Goal: Transaction & Acquisition: Purchase product/service

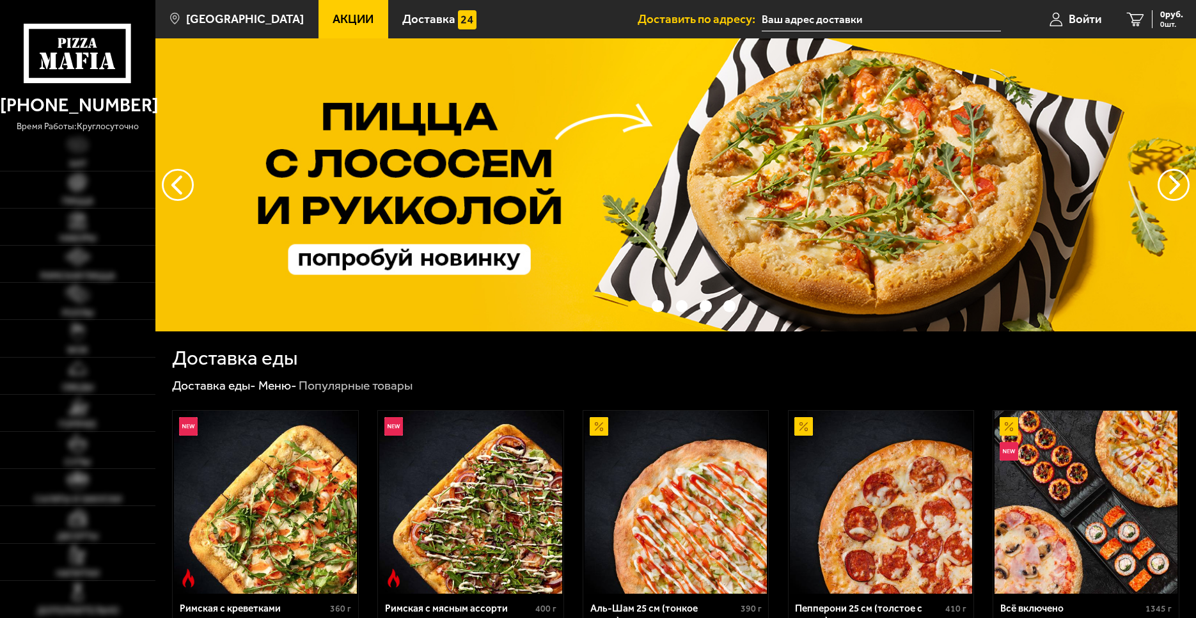
type input "[STREET_ADDRESS]"
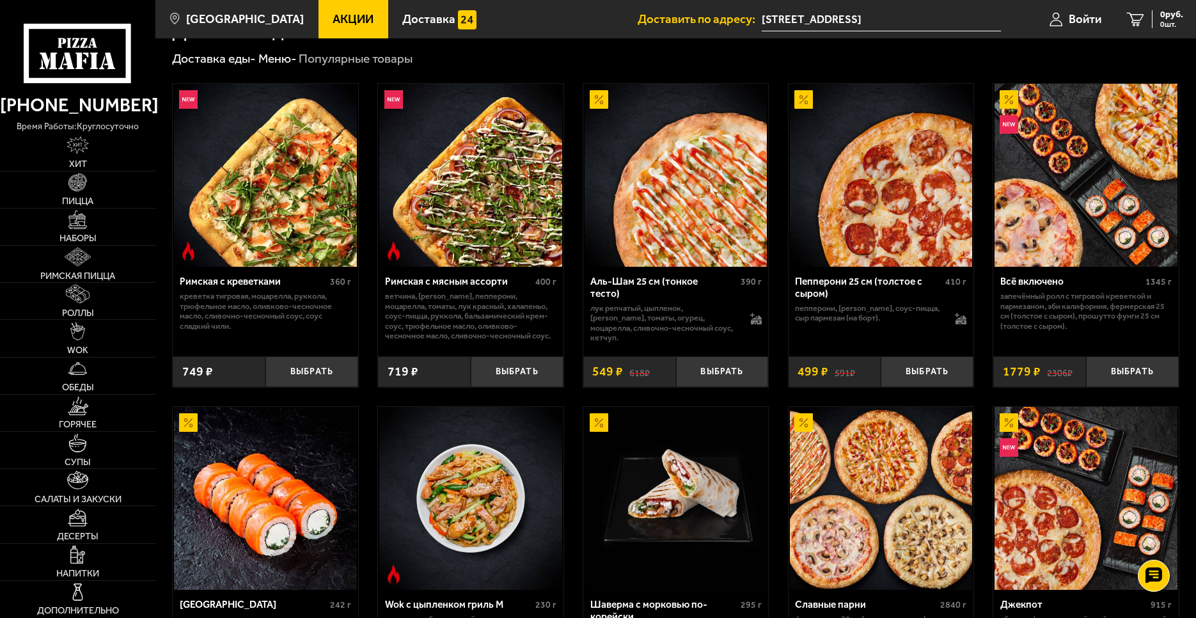
scroll to position [448, 0]
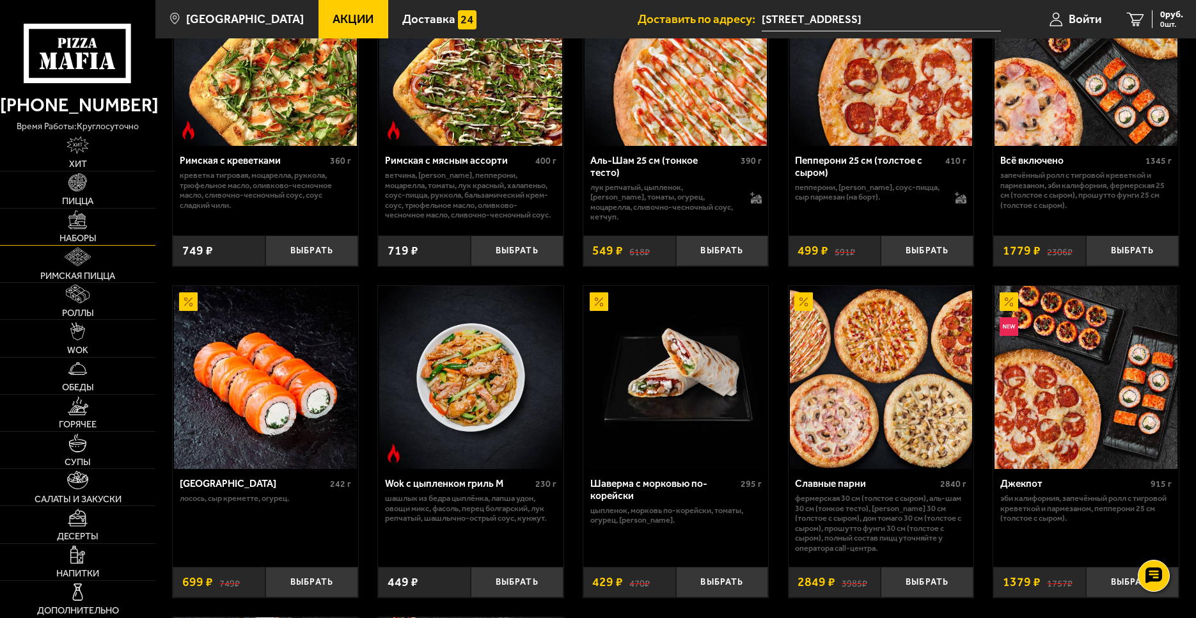
click at [91, 229] on link "Наборы" at bounding box center [77, 226] width 155 height 36
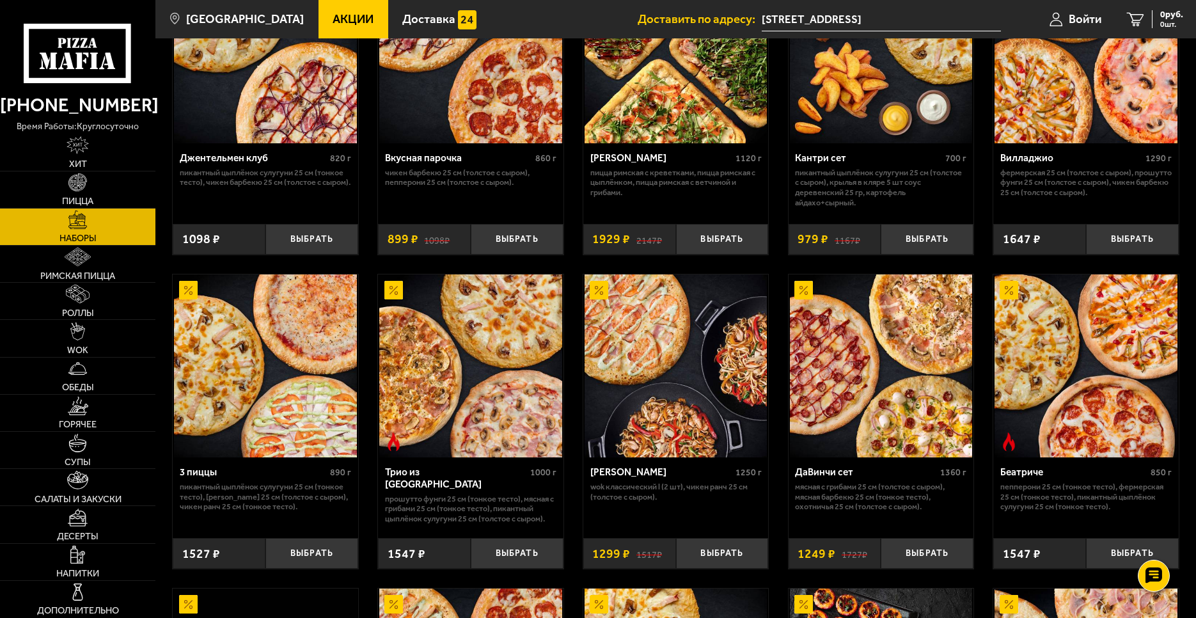
scroll to position [192, 0]
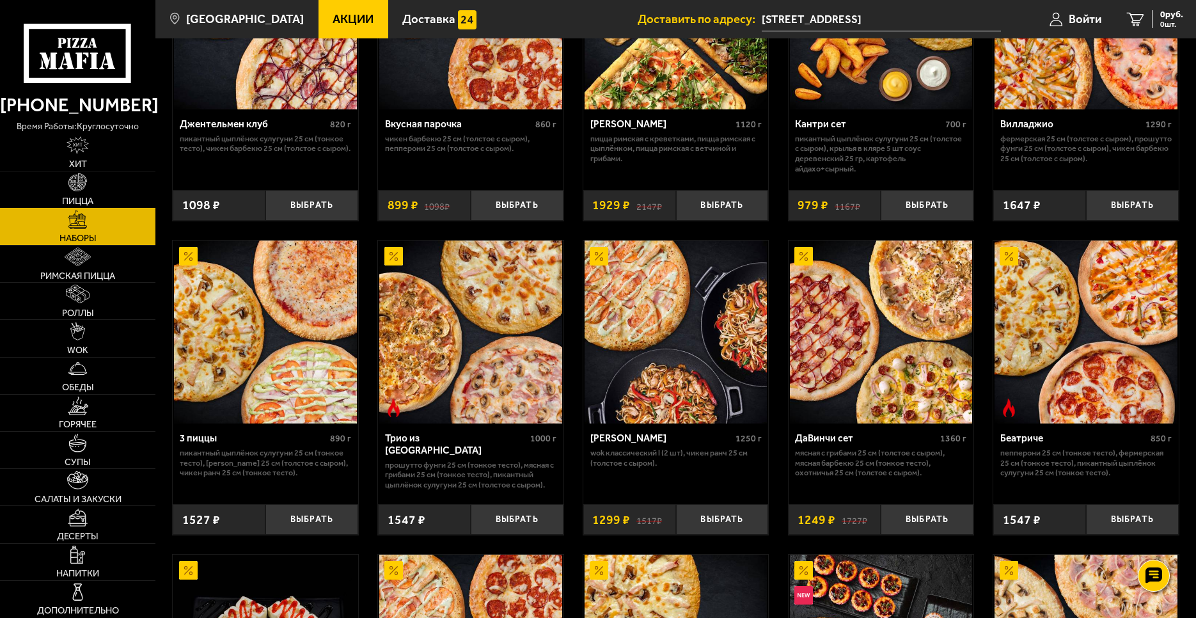
click at [104, 192] on link "Пицца" at bounding box center [77, 189] width 155 height 36
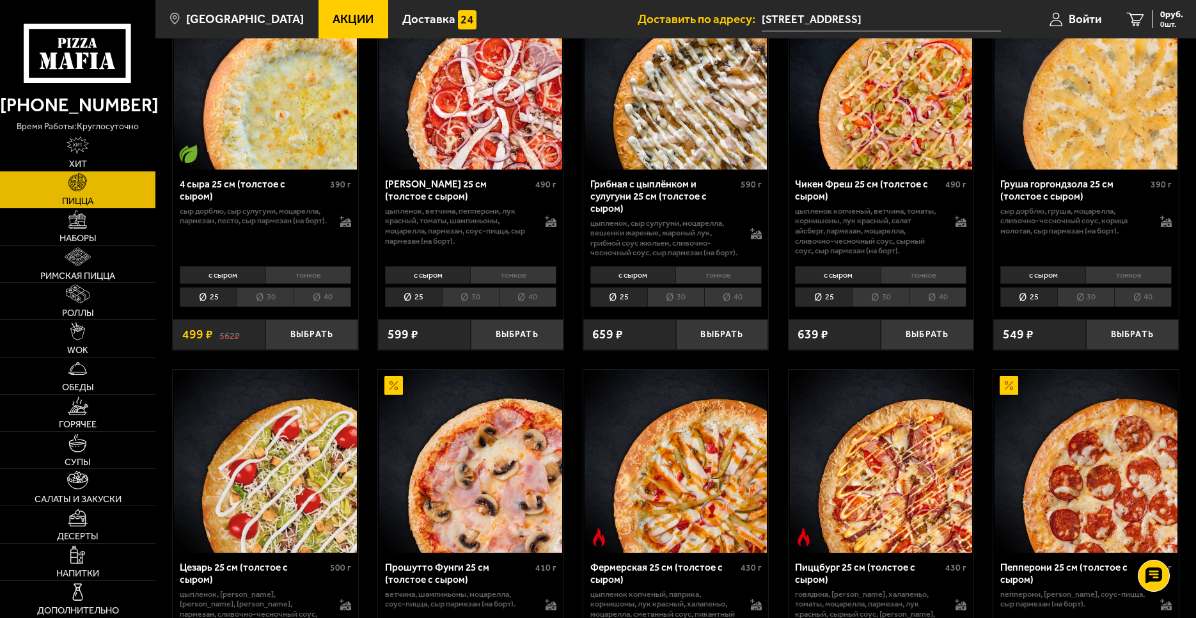
scroll to position [895, 0]
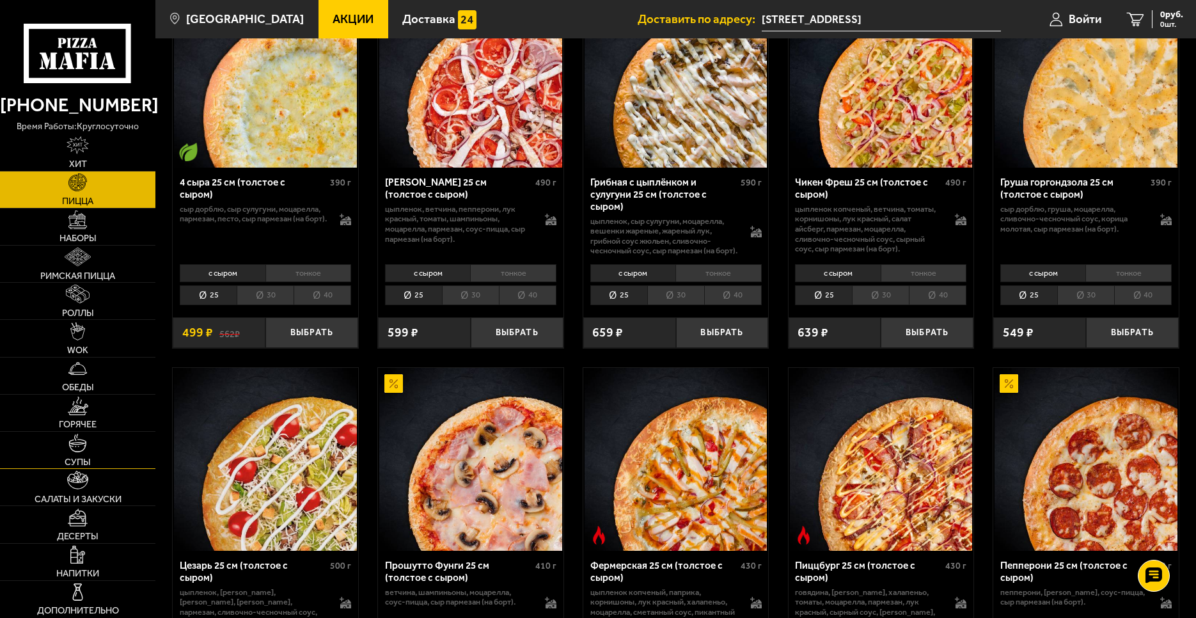
click at [68, 443] on link "Супы" at bounding box center [77, 450] width 155 height 36
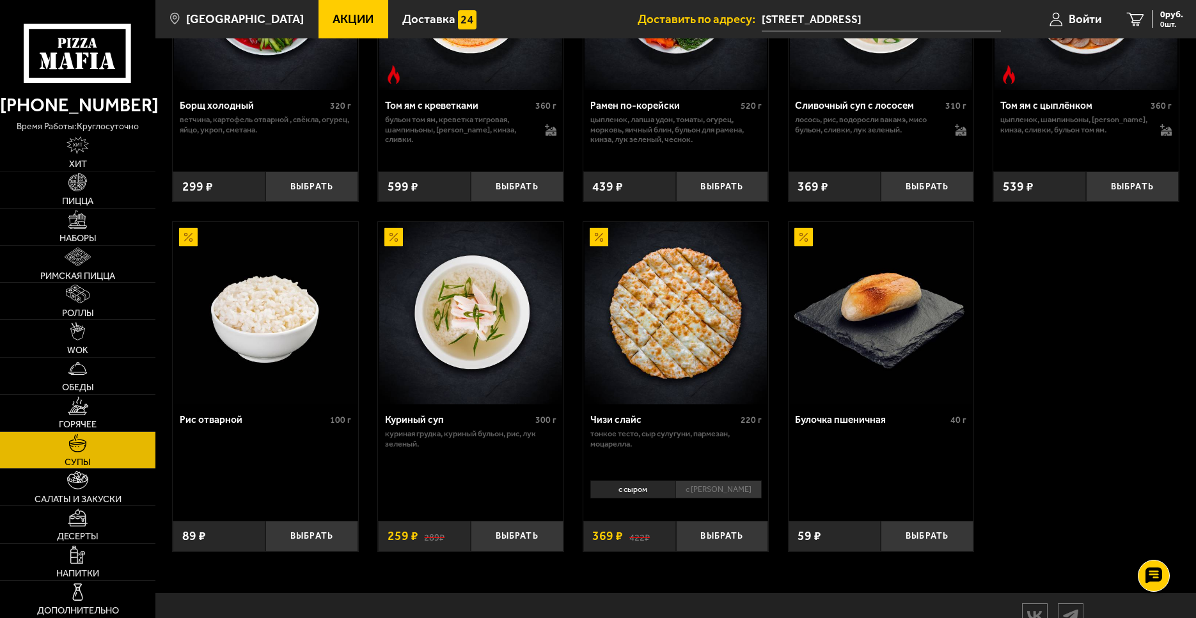
scroll to position [384, 0]
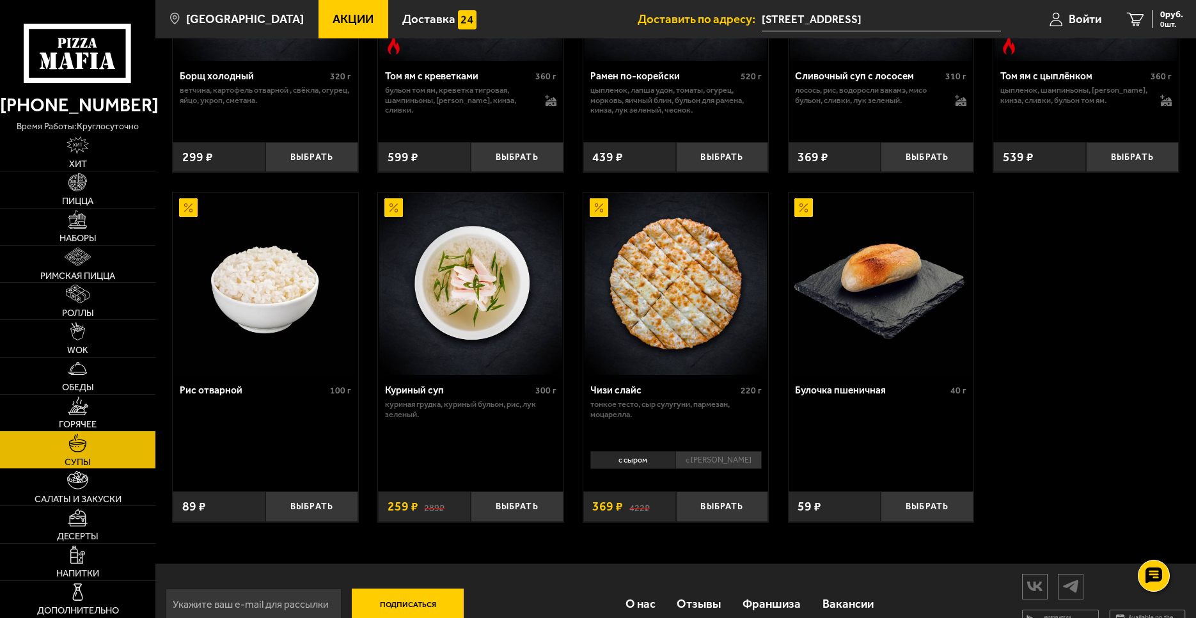
click at [89, 416] on link "Горячее" at bounding box center [77, 413] width 155 height 36
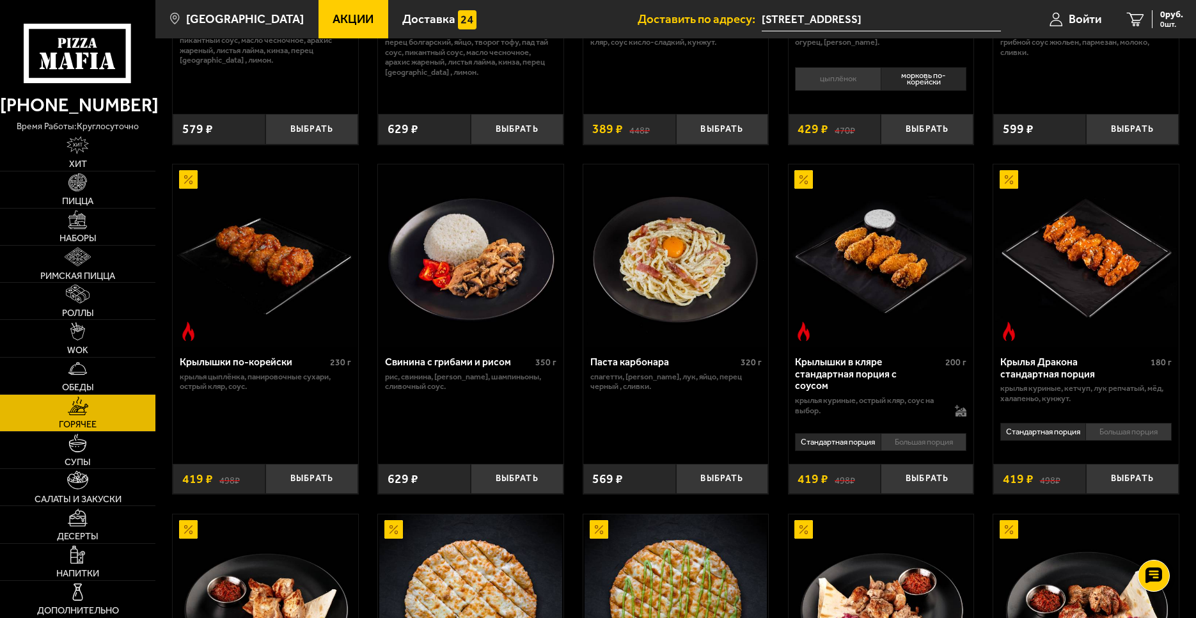
scroll to position [384, 0]
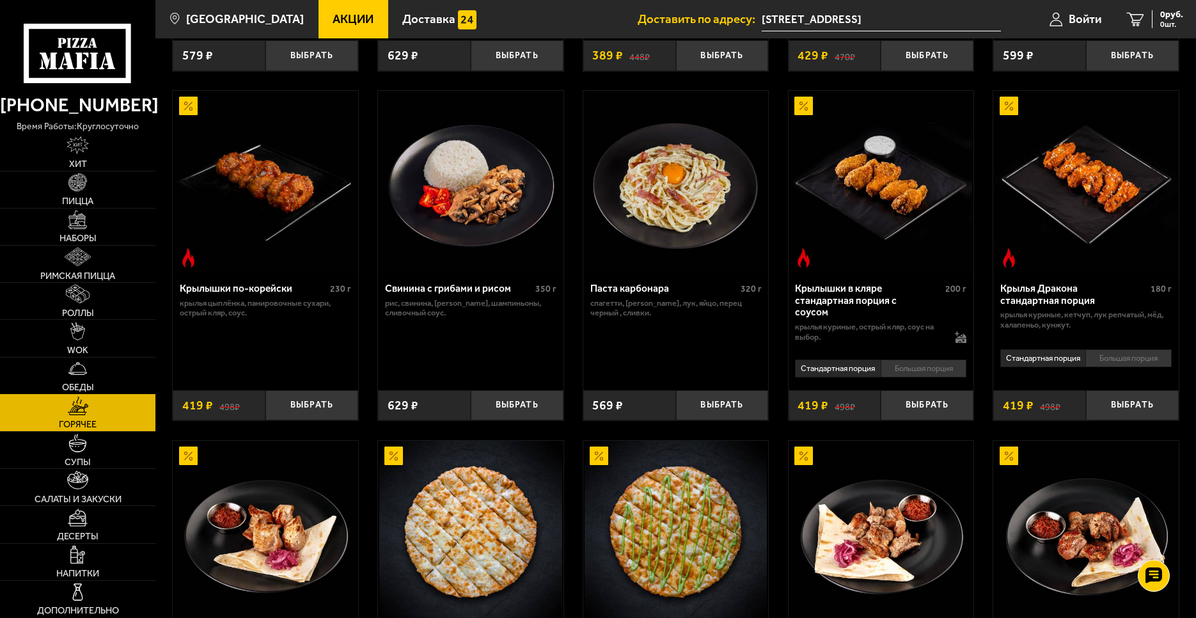
click at [100, 373] on link "Обеды" at bounding box center [77, 375] width 155 height 36
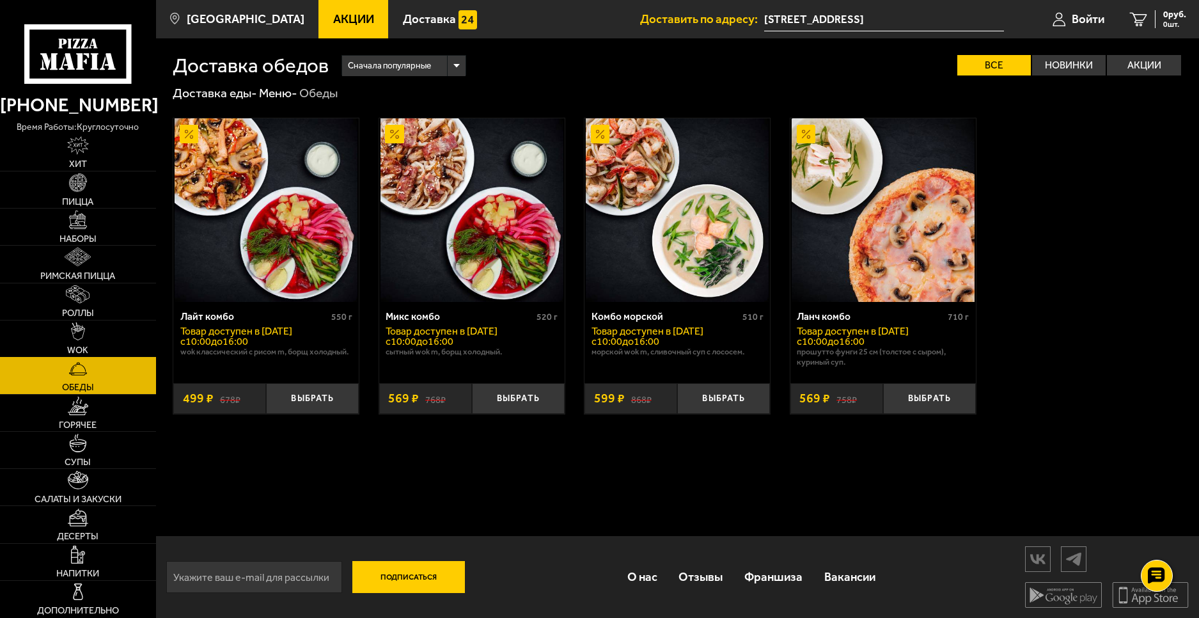
click at [102, 336] on link "WOK" at bounding box center [78, 338] width 156 height 36
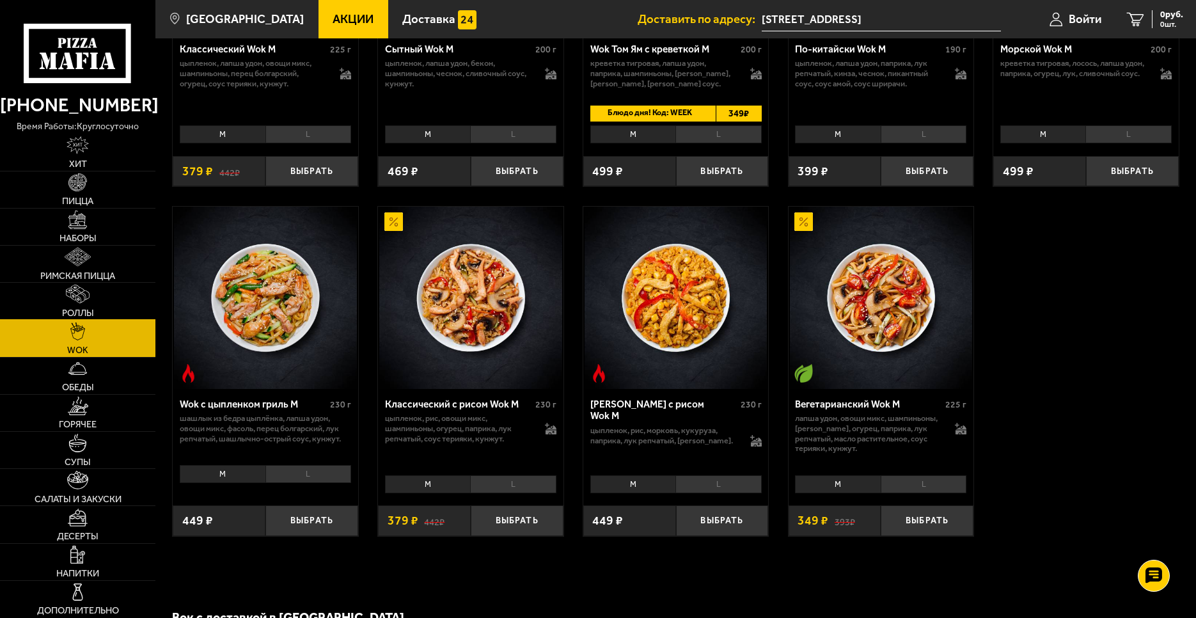
scroll to position [575, 0]
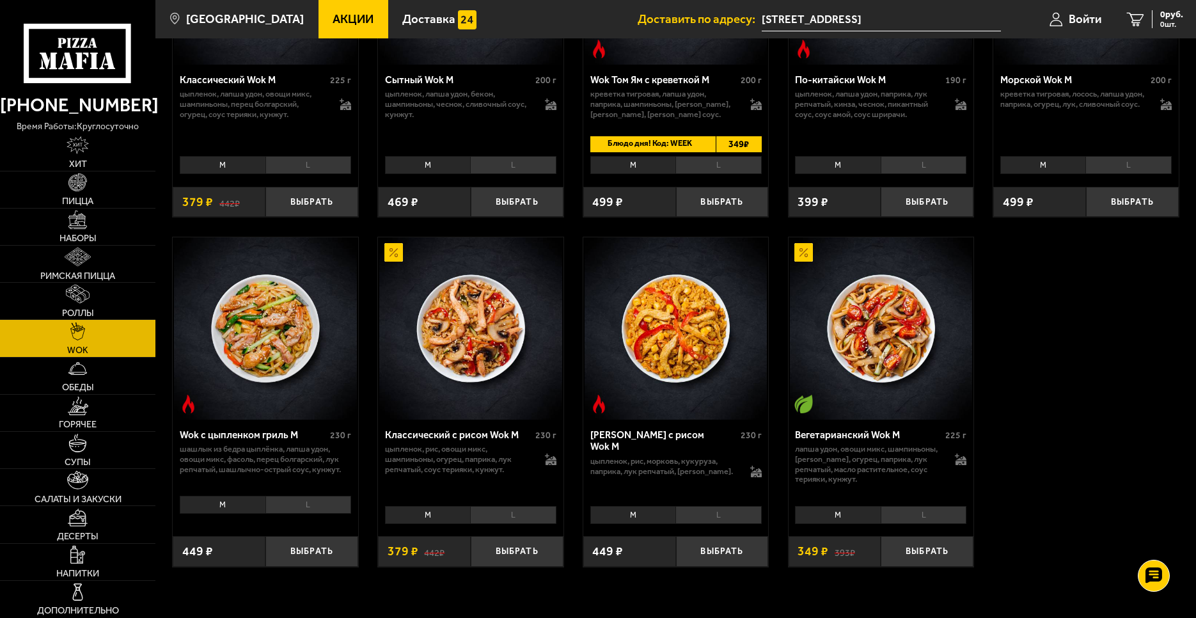
click at [68, 320] on link "WOK" at bounding box center [77, 338] width 155 height 36
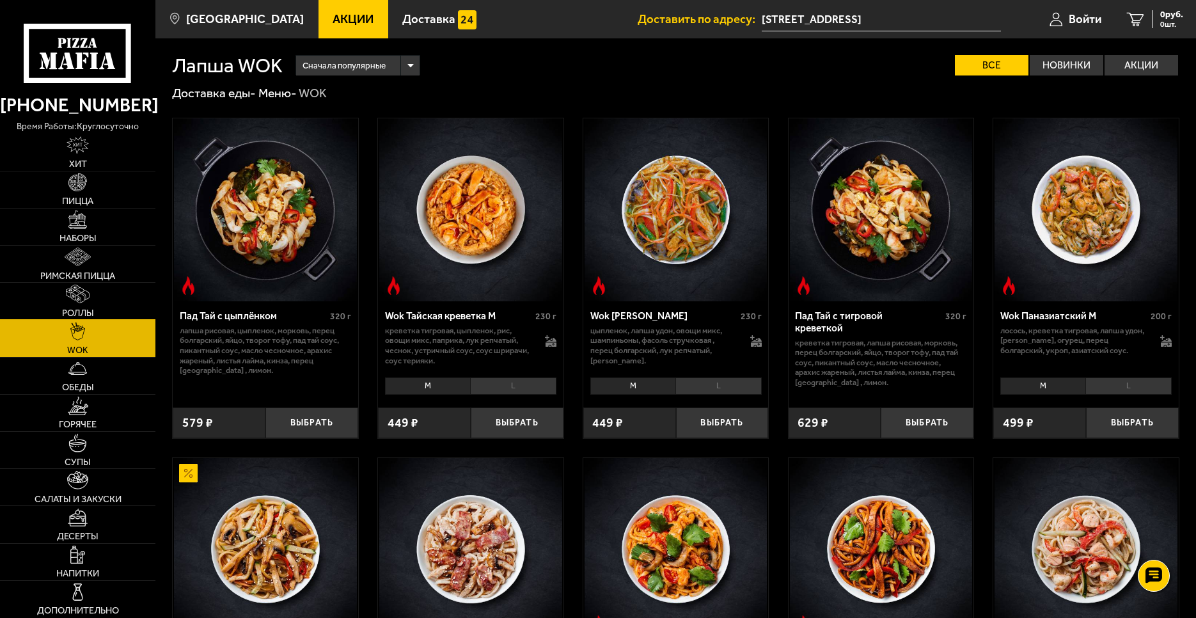
click at [72, 299] on img at bounding box center [78, 294] width 24 height 19
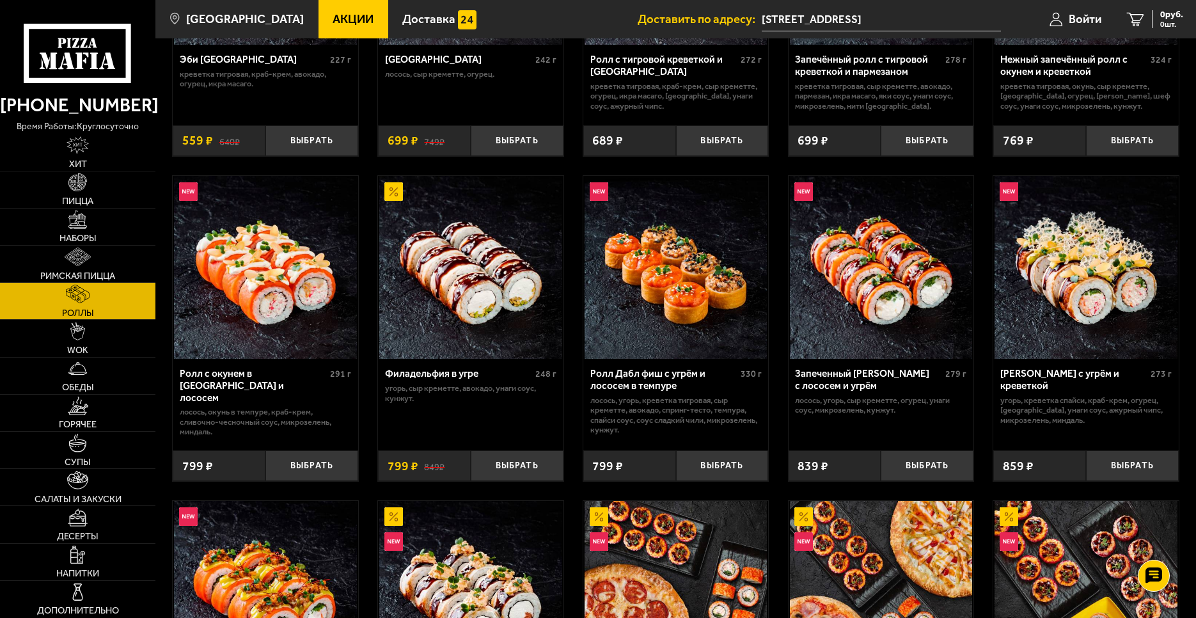
scroll to position [256, 0]
click at [88, 180] on link "Пицца" at bounding box center [77, 189] width 155 height 36
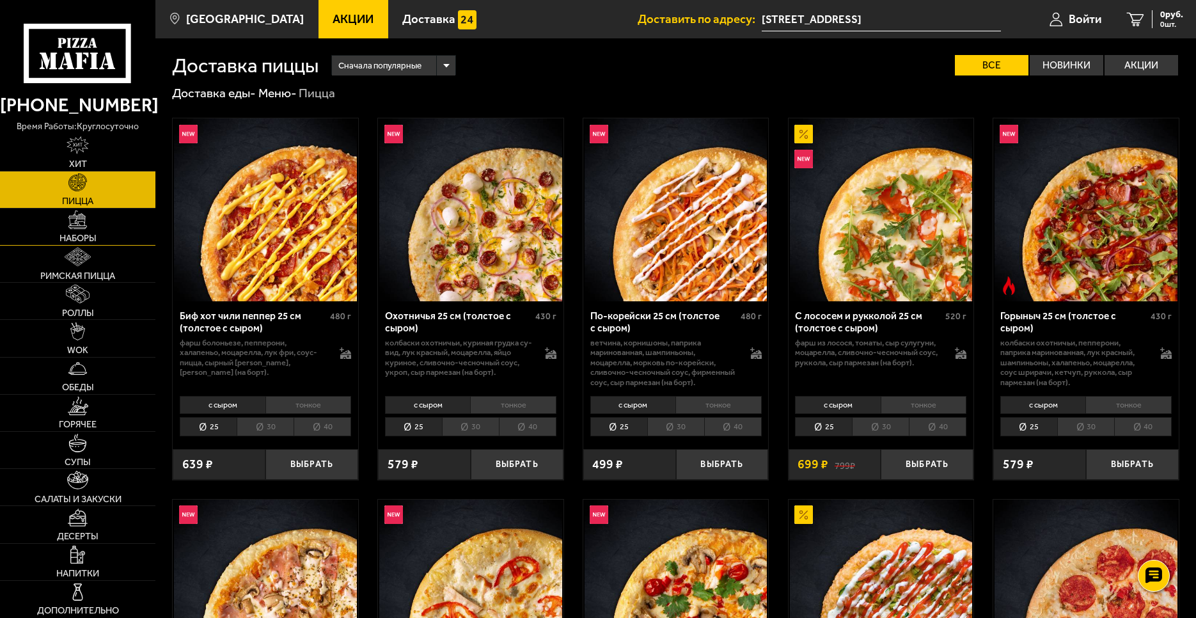
click at [75, 232] on link "Наборы" at bounding box center [77, 226] width 155 height 36
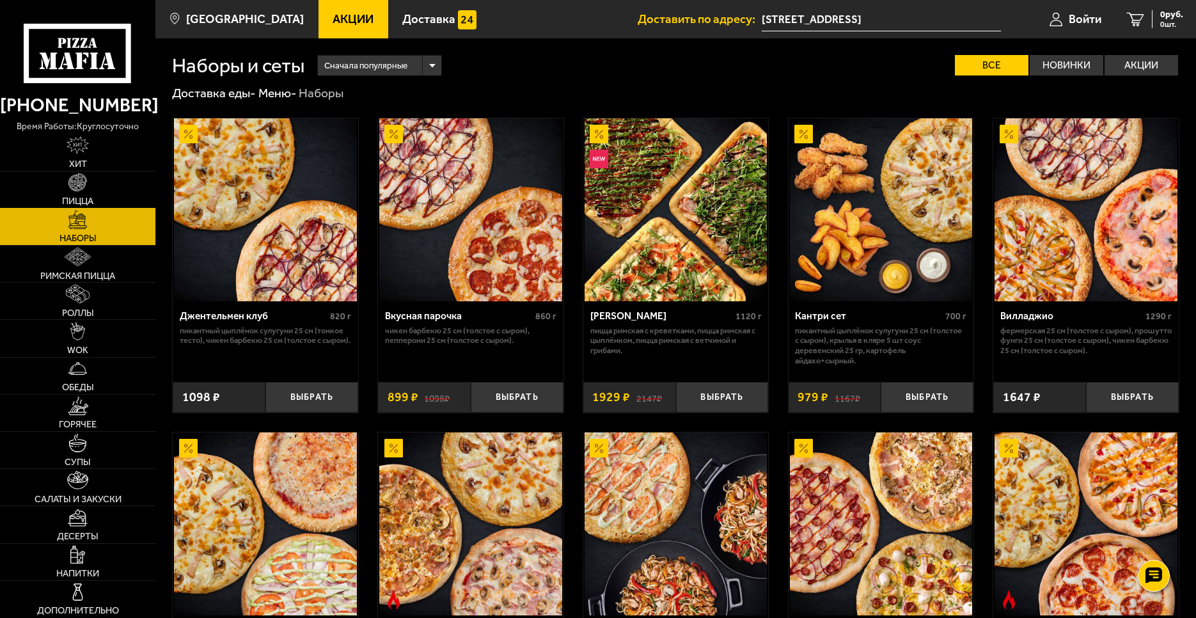
click at [77, 192] on link "Пицца" at bounding box center [77, 189] width 155 height 36
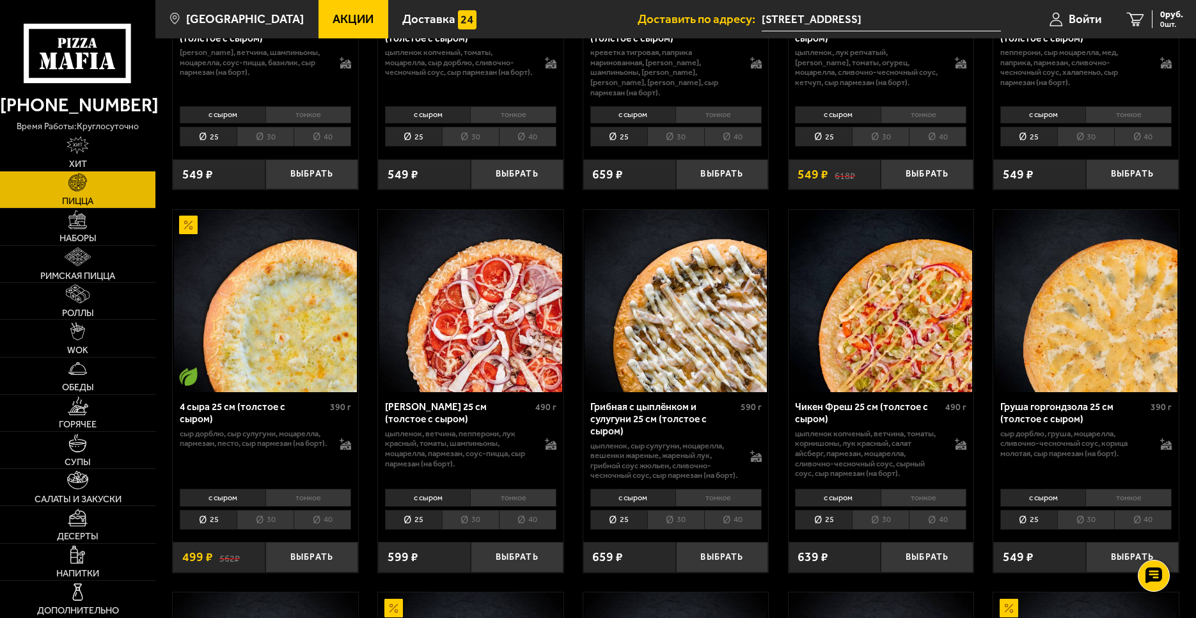
scroll to position [703, 0]
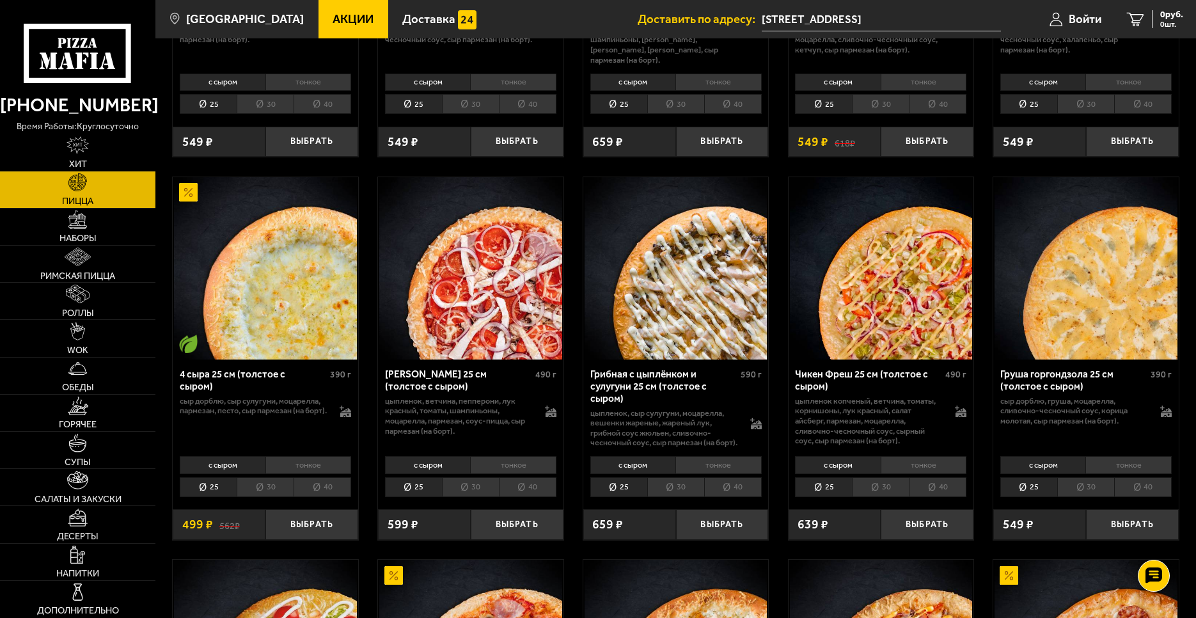
click at [294, 466] on li "тонкое" at bounding box center [308, 465] width 86 height 18
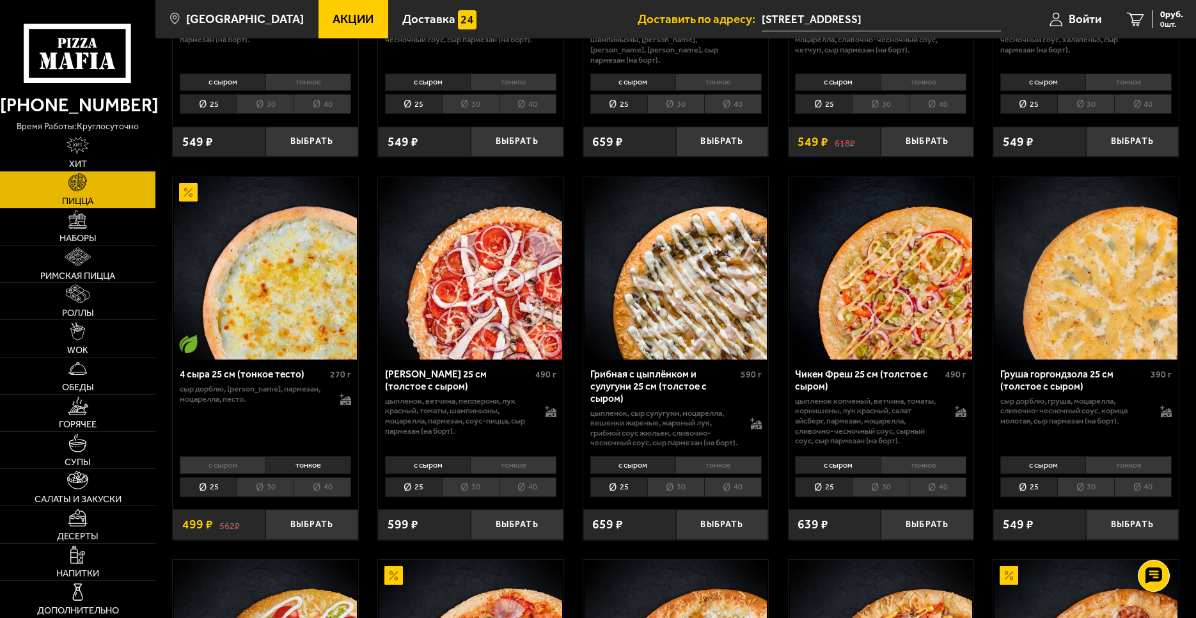
click at [240, 465] on li "с сыром" at bounding box center [223, 465] width 86 height 18
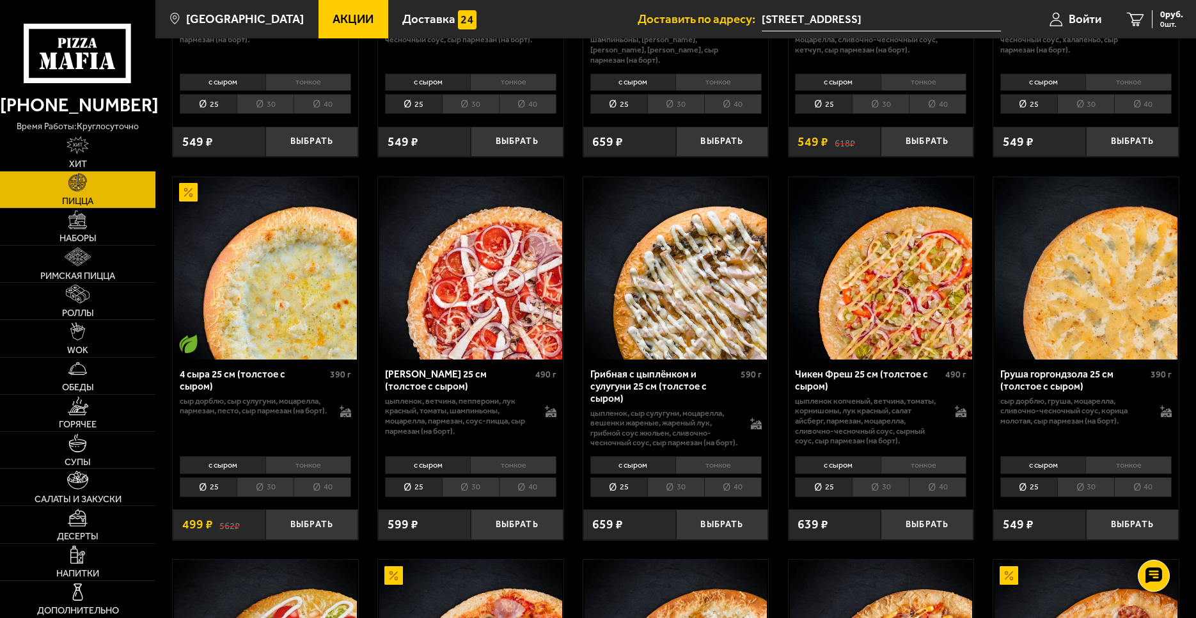
click at [292, 464] on li "тонкое" at bounding box center [308, 465] width 86 height 18
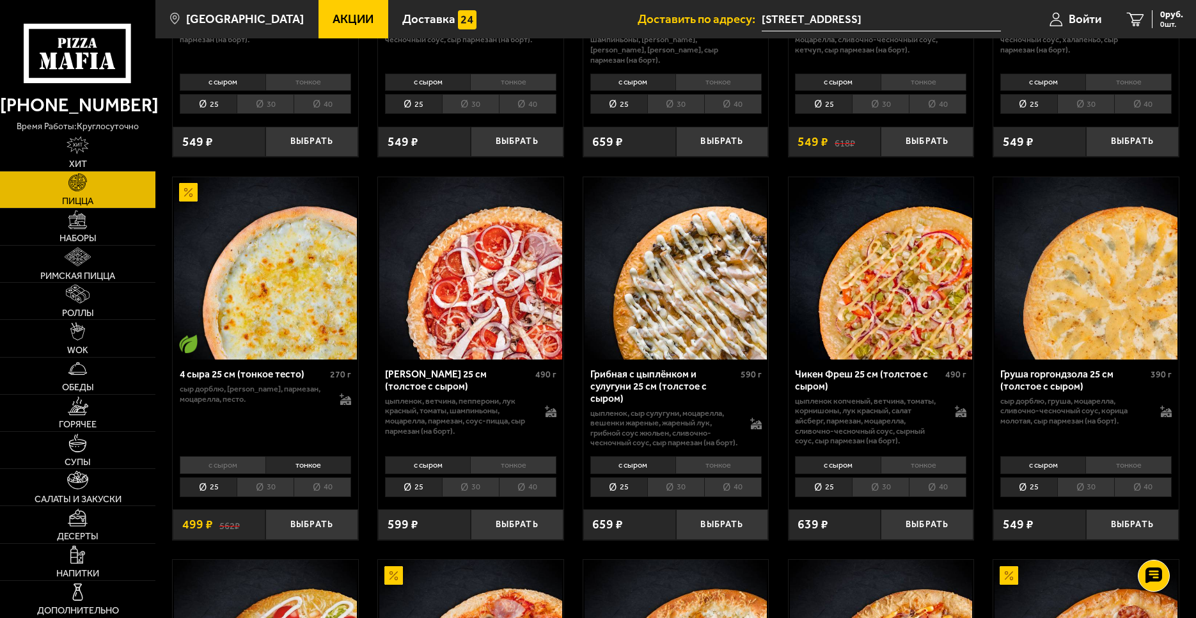
click at [249, 467] on li "с сыром" at bounding box center [223, 465] width 86 height 18
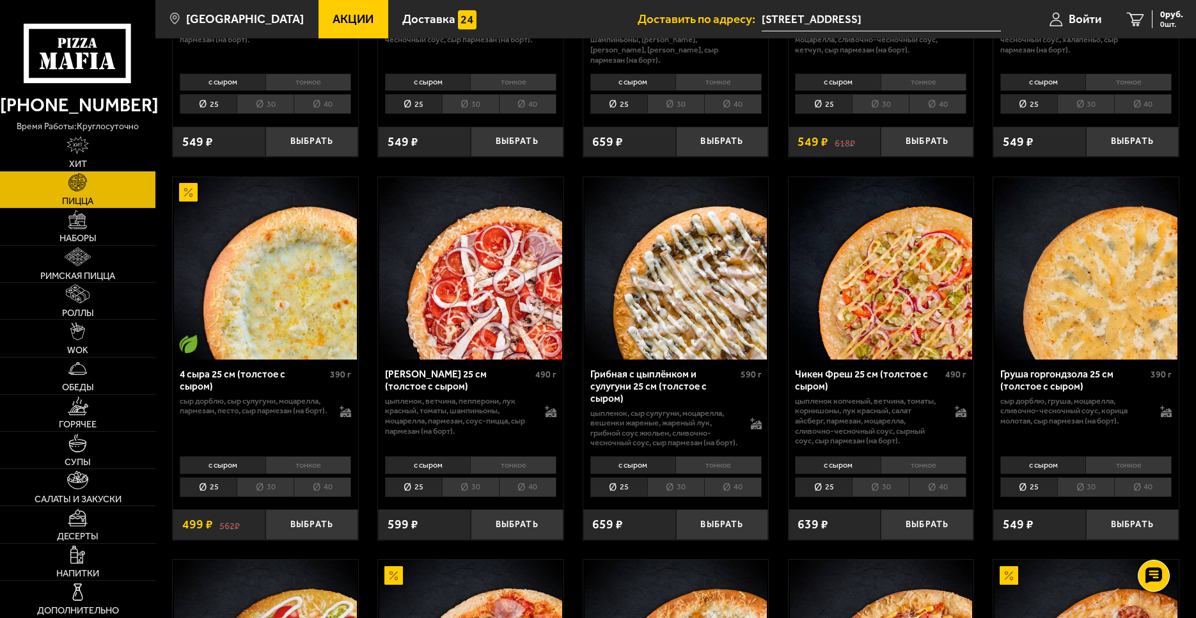
click at [258, 489] on li "30" at bounding box center [265, 487] width 57 height 20
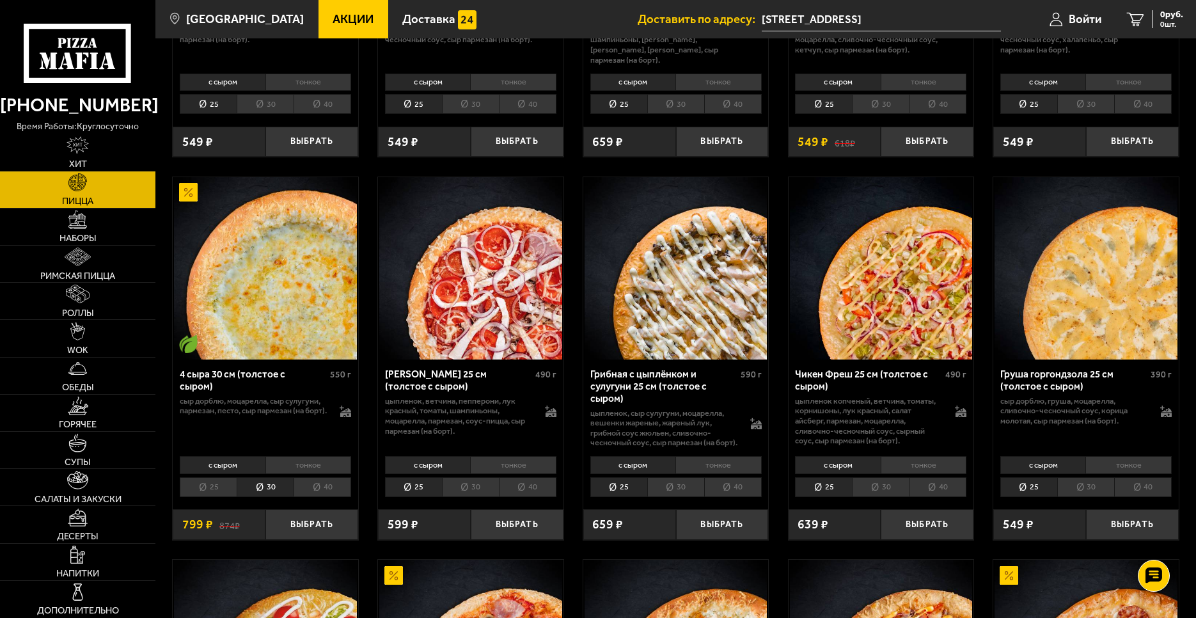
click at [214, 496] on li "25" at bounding box center [208, 487] width 57 height 20
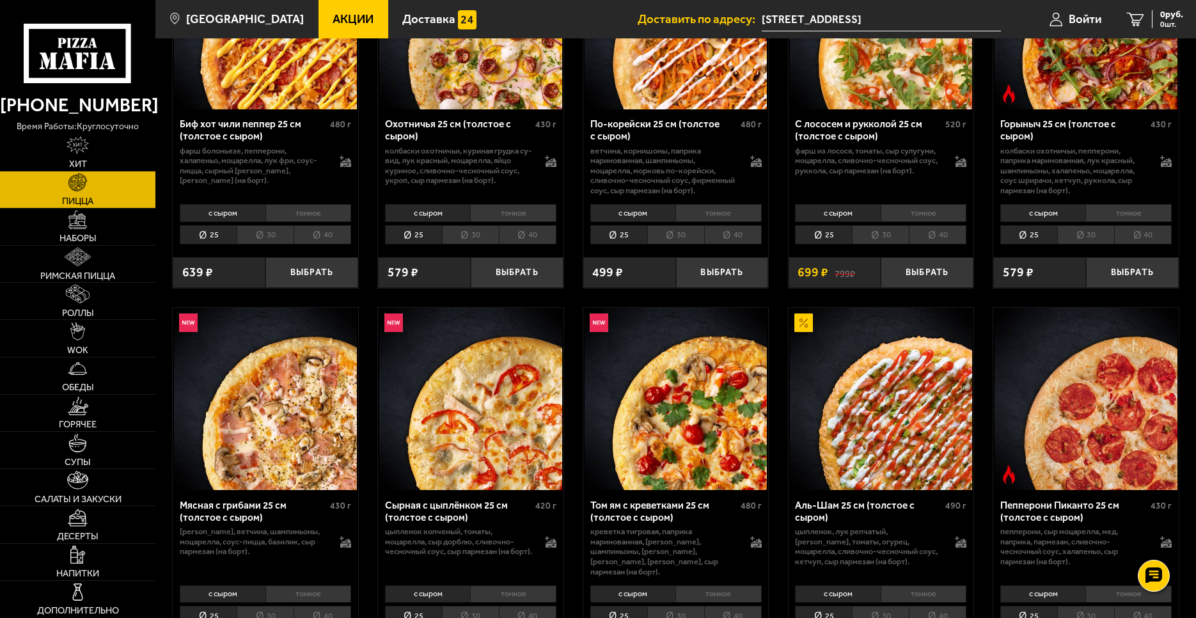
scroll to position [384, 0]
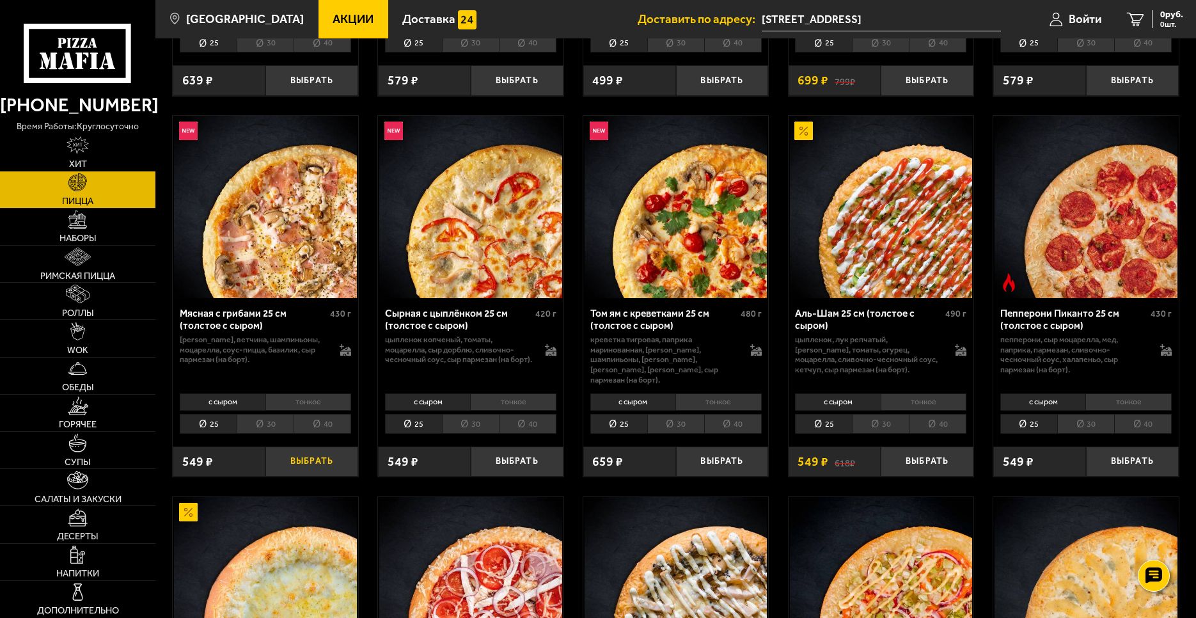
click at [317, 451] on button "Выбрать" at bounding box center [311, 461] width 93 height 31
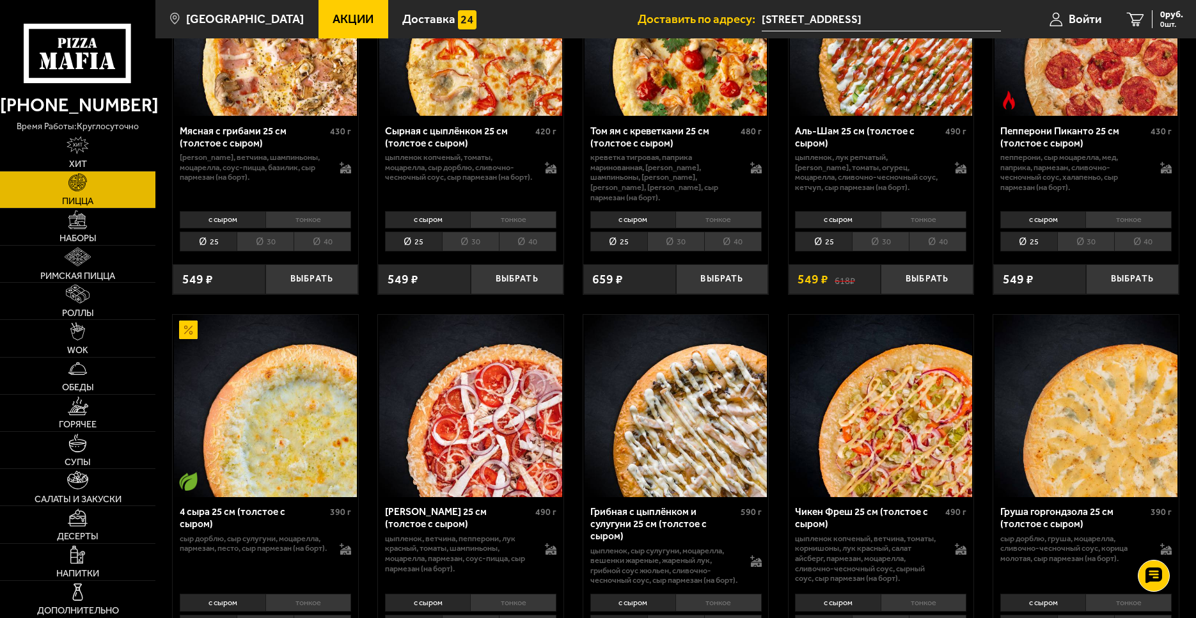
scroll to position [639, 0]
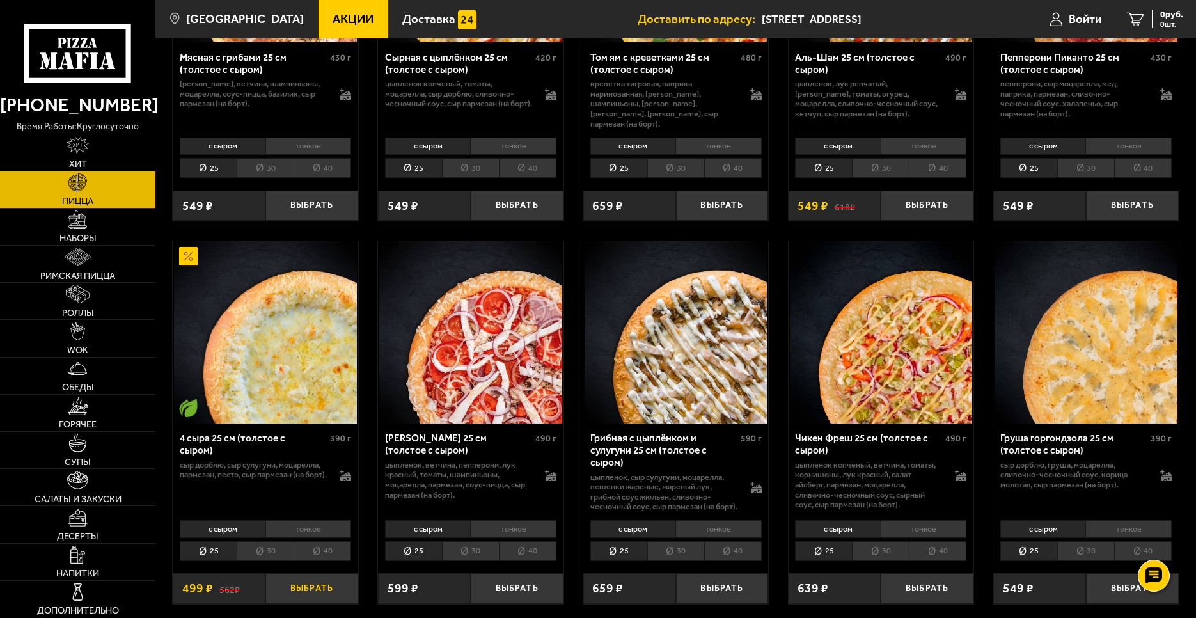
click at [332, 584] on button "Выбрать" at bounding box center [311, 588] width 93 height 31
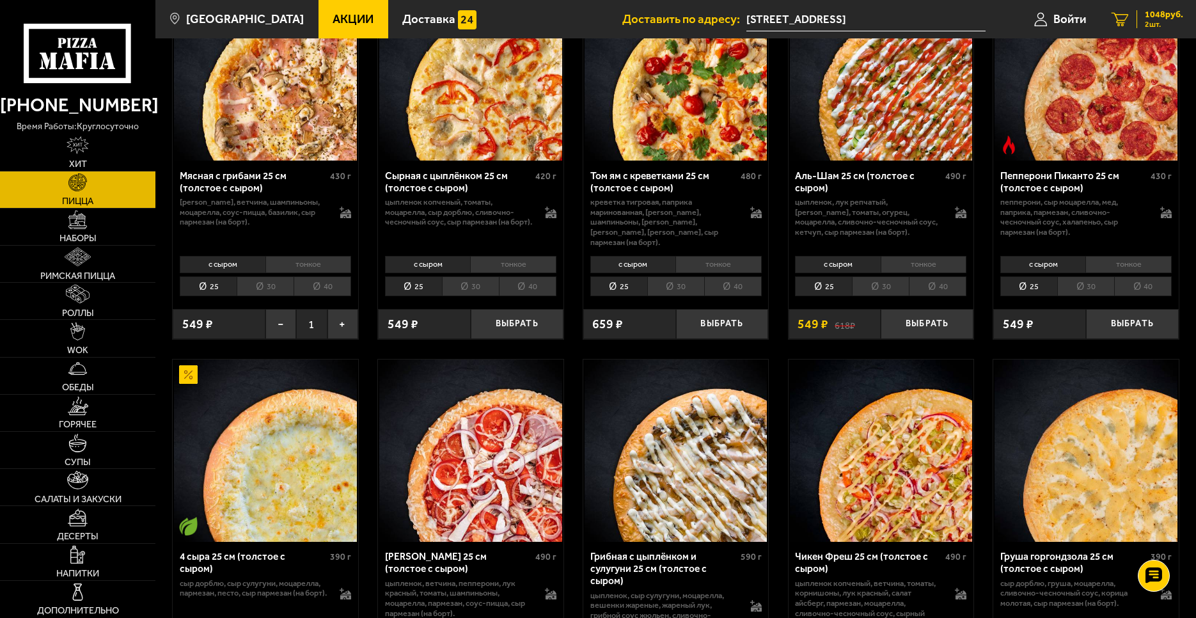
scroll to position [512, 0]
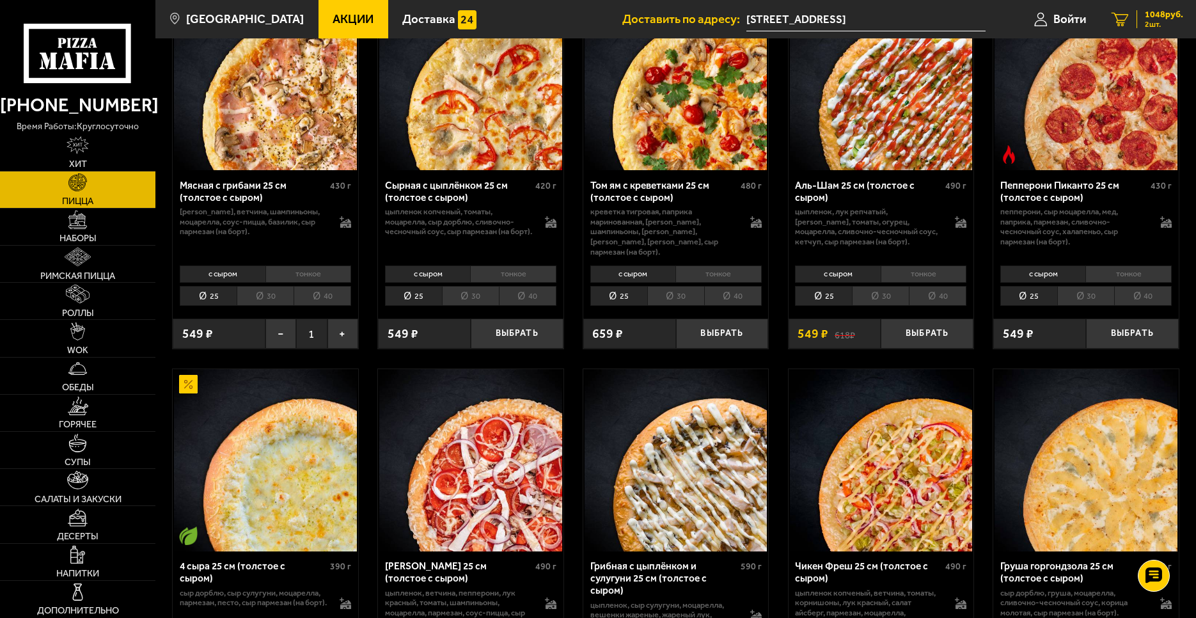
click at [1141, 18] on div "1048 руб. 2 шт." at bounding box center [1159, 19] width 47 height 18
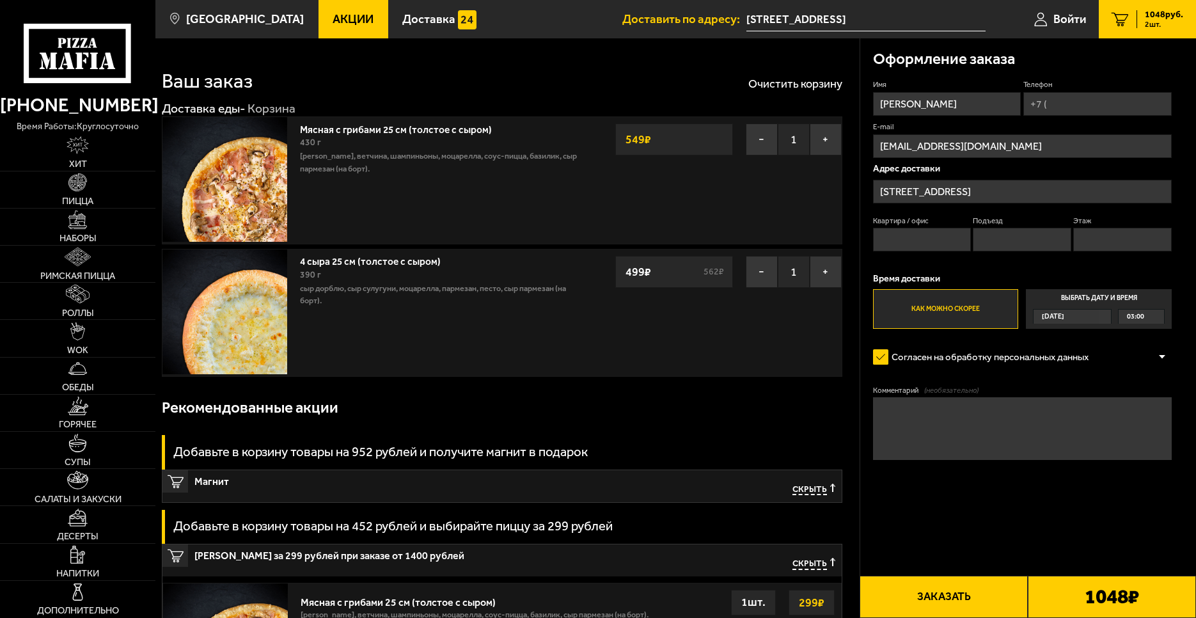
click at [1065, 106] on input "Телефон" at bounding box center [1097, 104] width 148 height 24
type input "[PHONE_NUMBER]"
click at [1062, 164] on p "Адрес доставки" at bounding box center [1022, 169] width 299 height 10
click at [1155, 84] on span "Применить скидку" at bounding box center [1129, 84] width 62 height 10
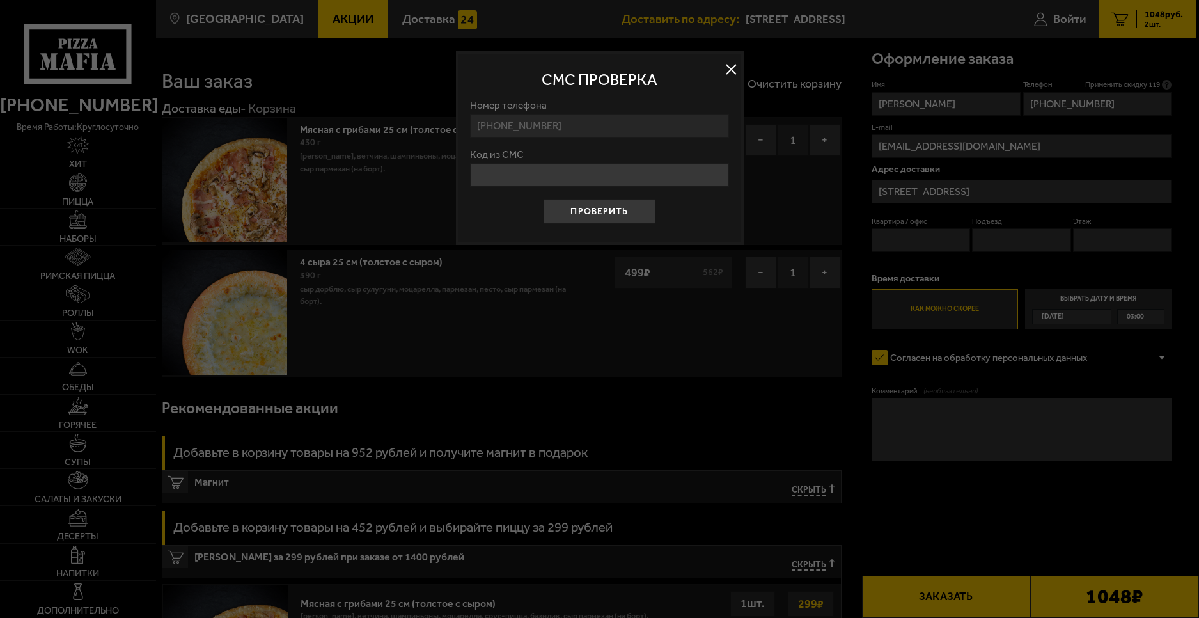
click at [732, 71] on button at bounding box center [731, 68] width 19 height 19
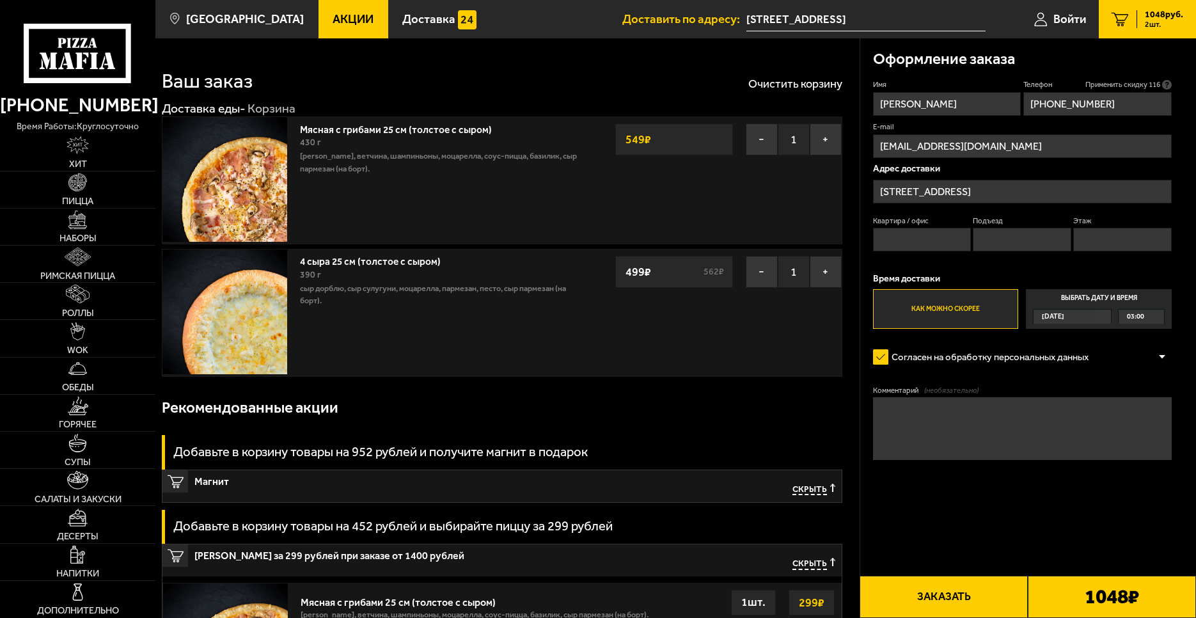
click at [901, 235] on input "Квартира / офис" at bounding box center [922, 240] width 98 height 24
type input "4"
click at [1014, 242] on input "Подъезд" at bounding box center [1022, 240] width 98 height 24
type input "1"
click at [1113, 239] on input "Этаж" at bounding box center [1122, 240] width 98 height 24
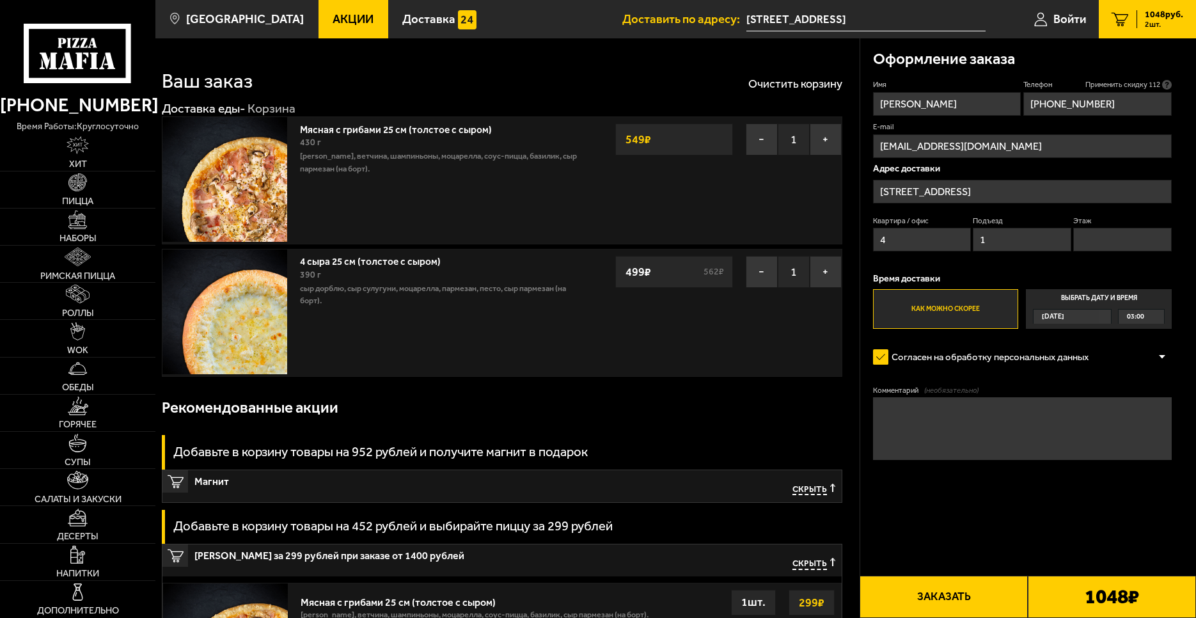
type input "2"
click at [1033, 264] on div "Имя [PERSON_NAME] Телефон Применить скидку 111 Вы будете зарегистрированы автом…" at bounding box center [1022, 203] width 299 height 249
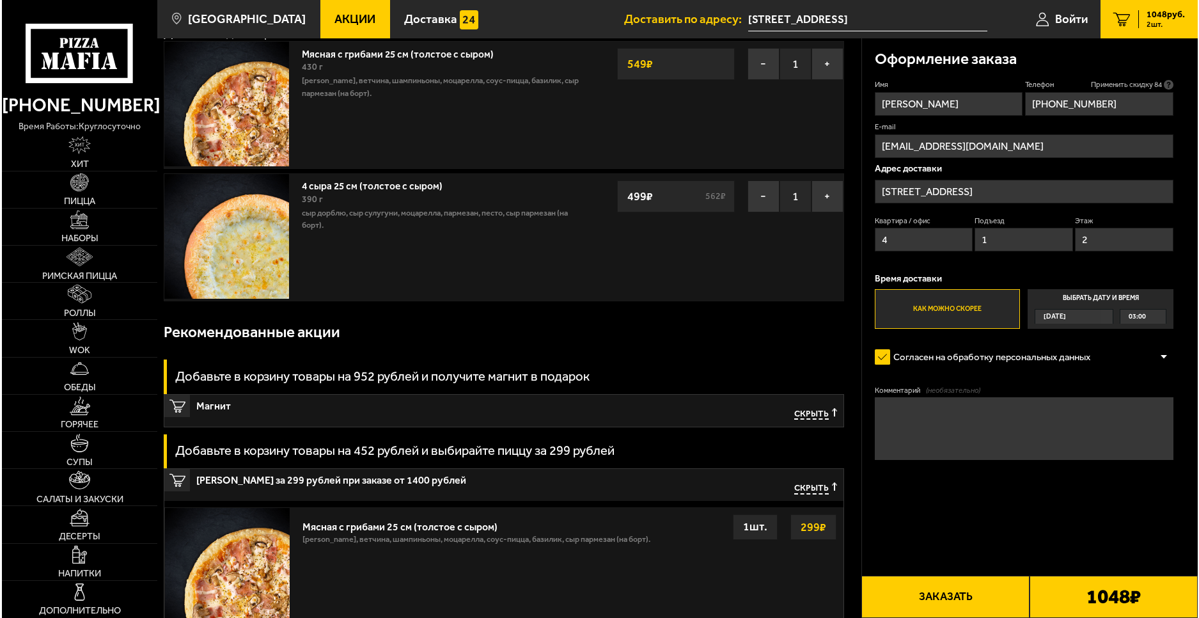
scroll to position [72, 0]
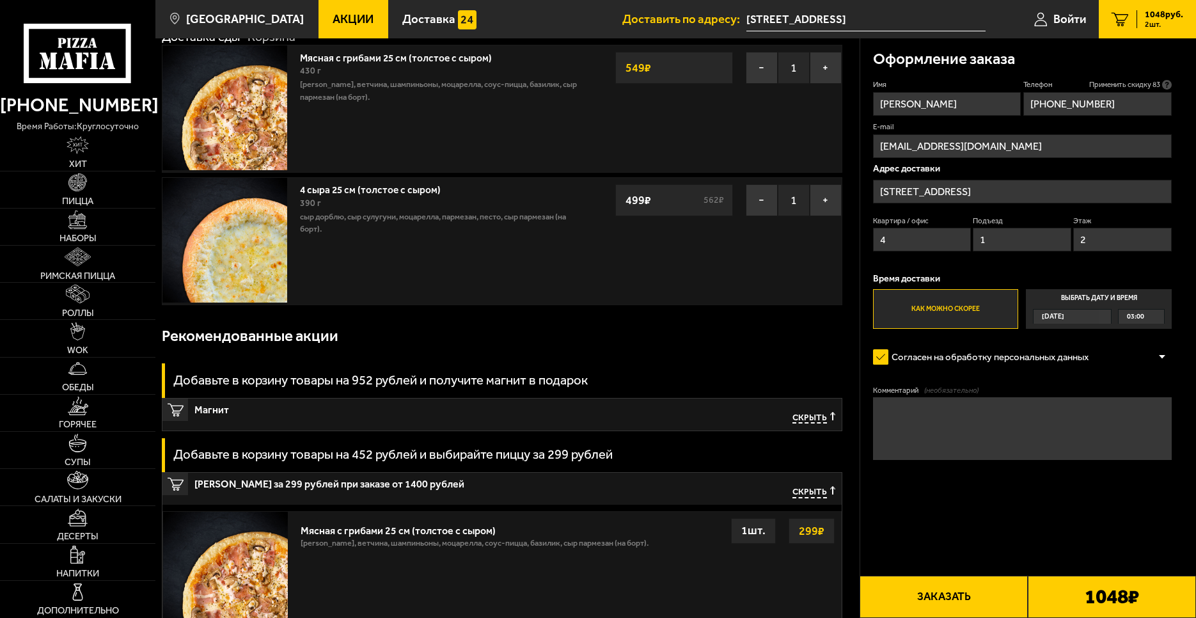
click at [962, 592] on button "Заказать" at bounding box center [943, 596] width 168 height 42
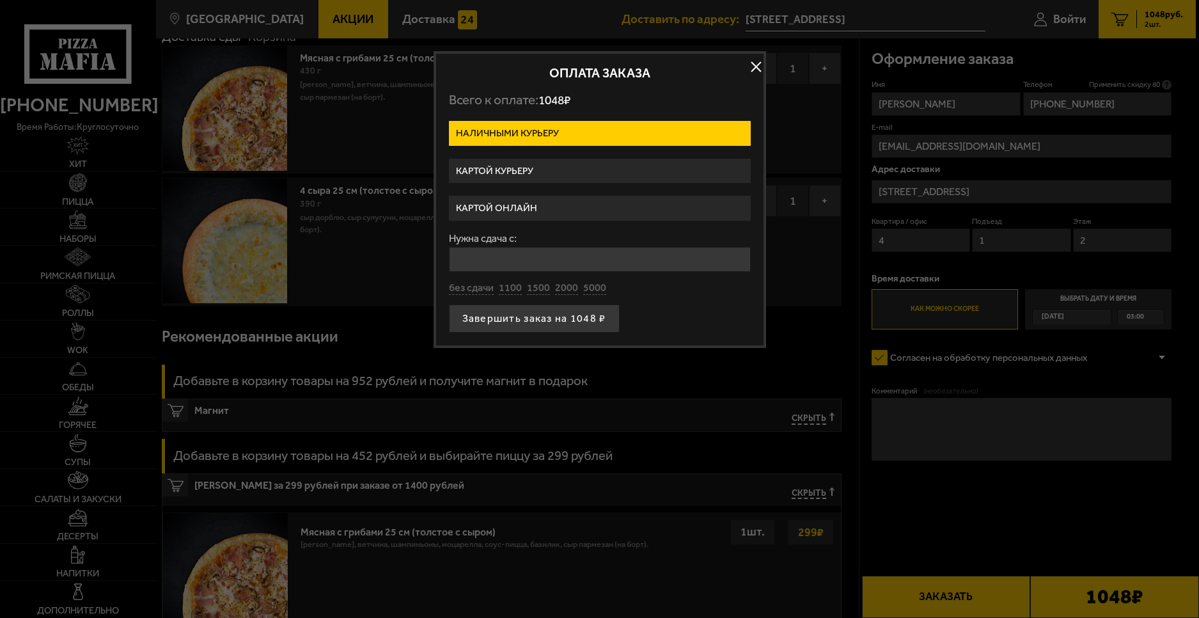
click at [597, 168] on label "Картой курьеру" at bounding box center [600, 171] width 302 height 25
click at [0, 0] on input "Картой курьеру" at bounding box center [0, 0] width 0 height 0
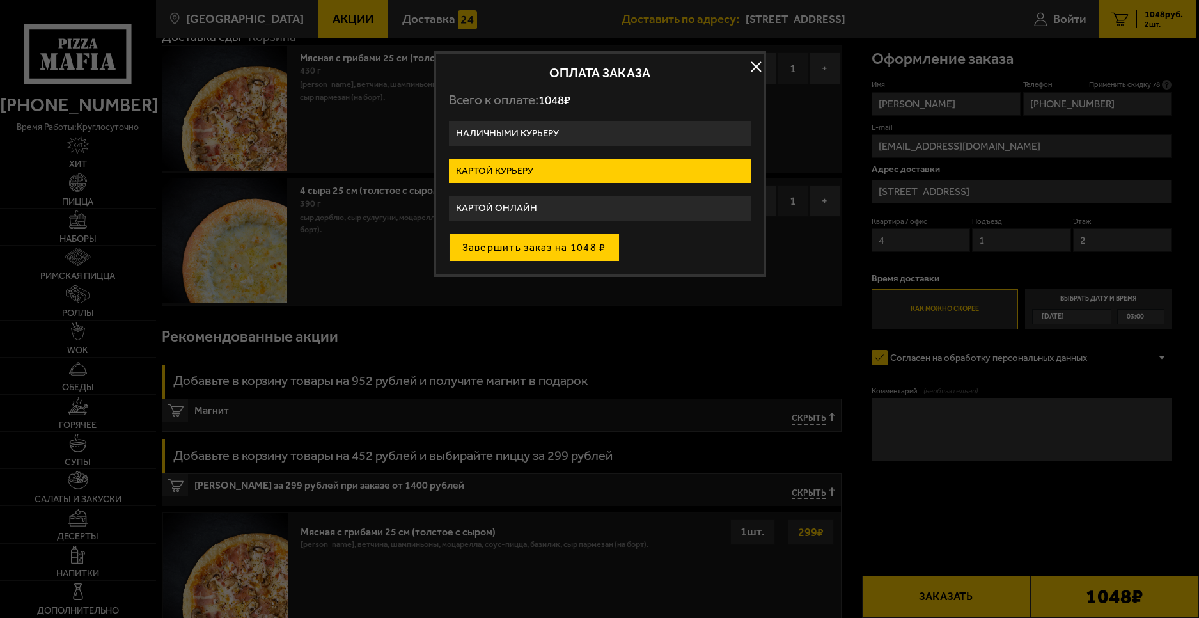
click at [590, 237] on button "Завершить заказ на 1048 ₽" at bounding box center [534, 247] width 171 height 28
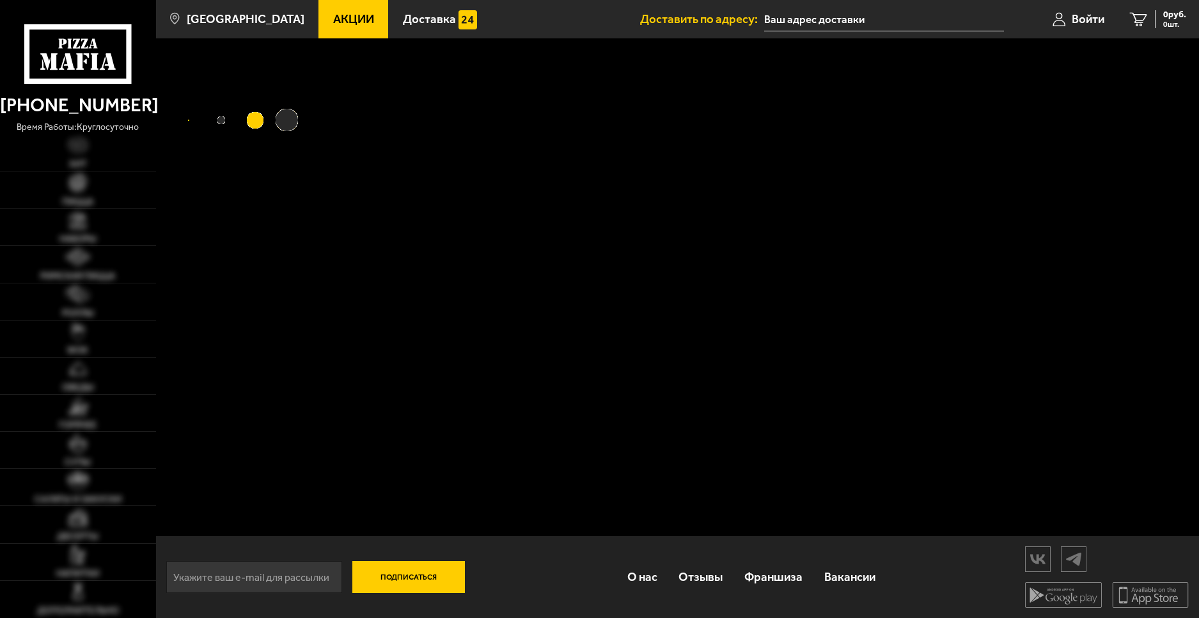
type input "[STREET_ADDRESS]"
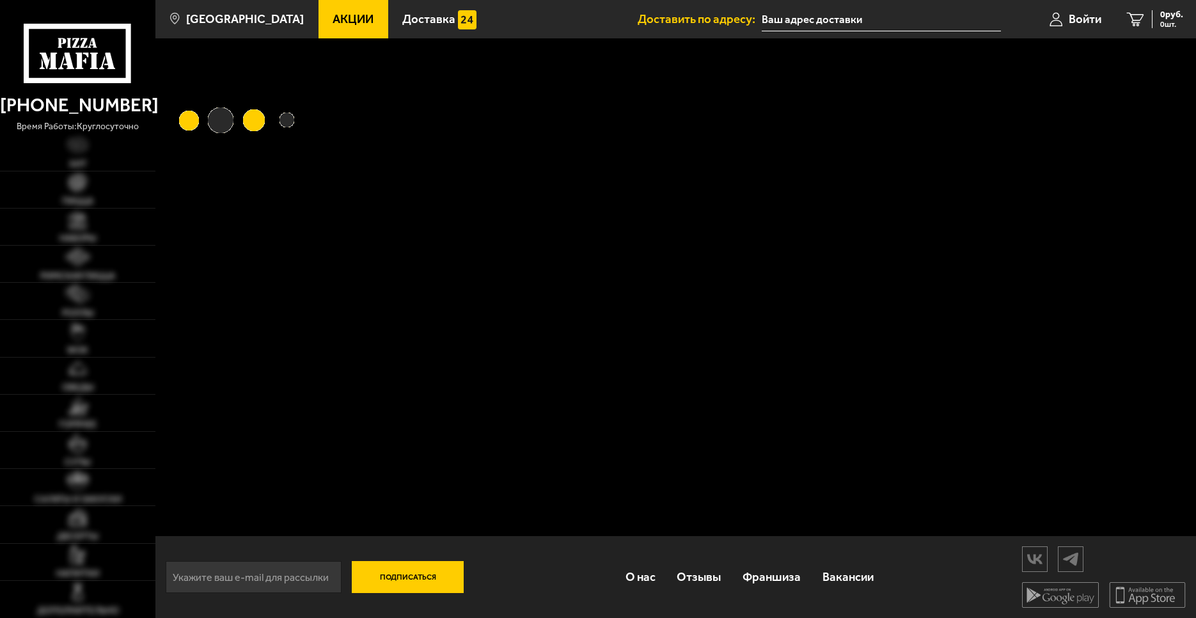
type input "[STREET_ADDRESS]"
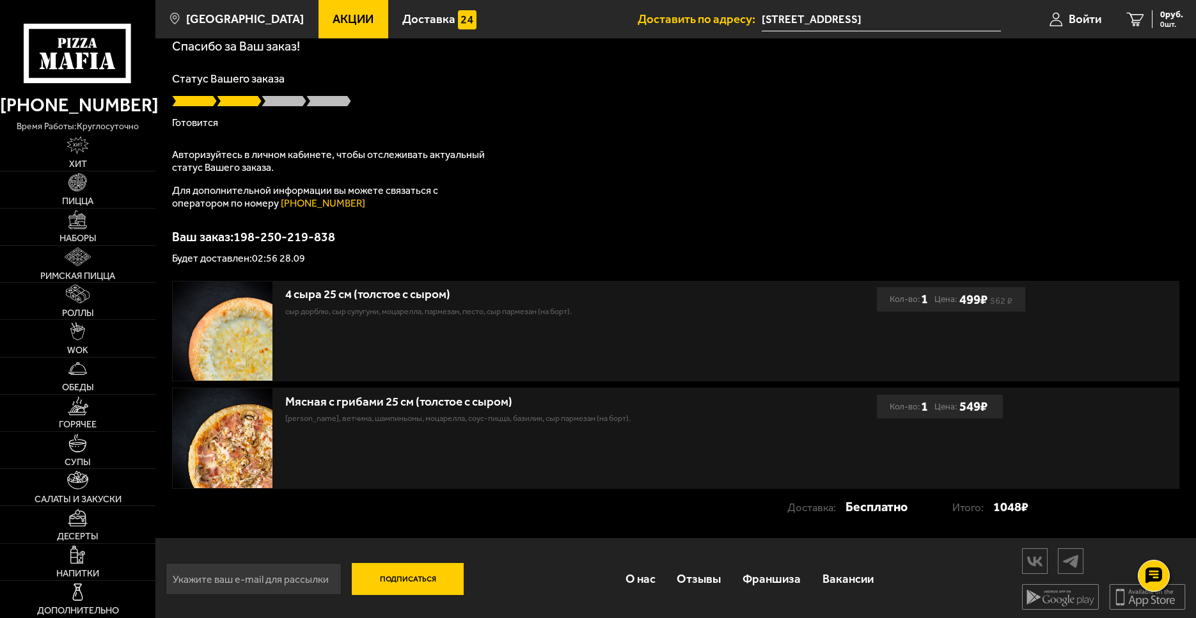
scroll to position [68, 0]
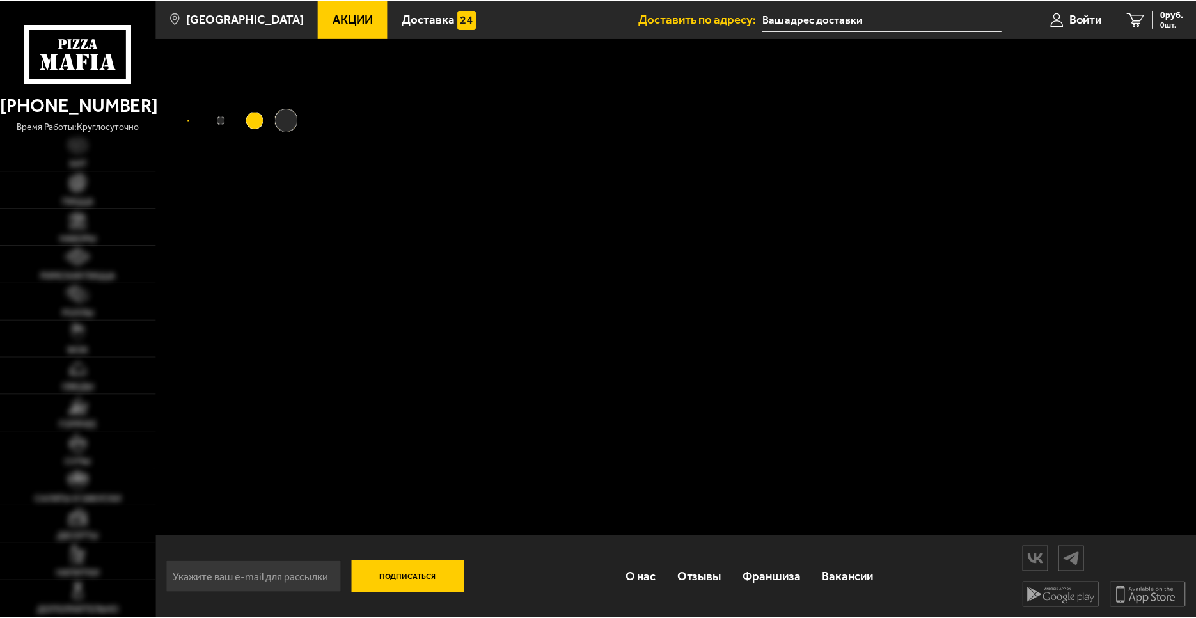
scroll to position [1, 0]
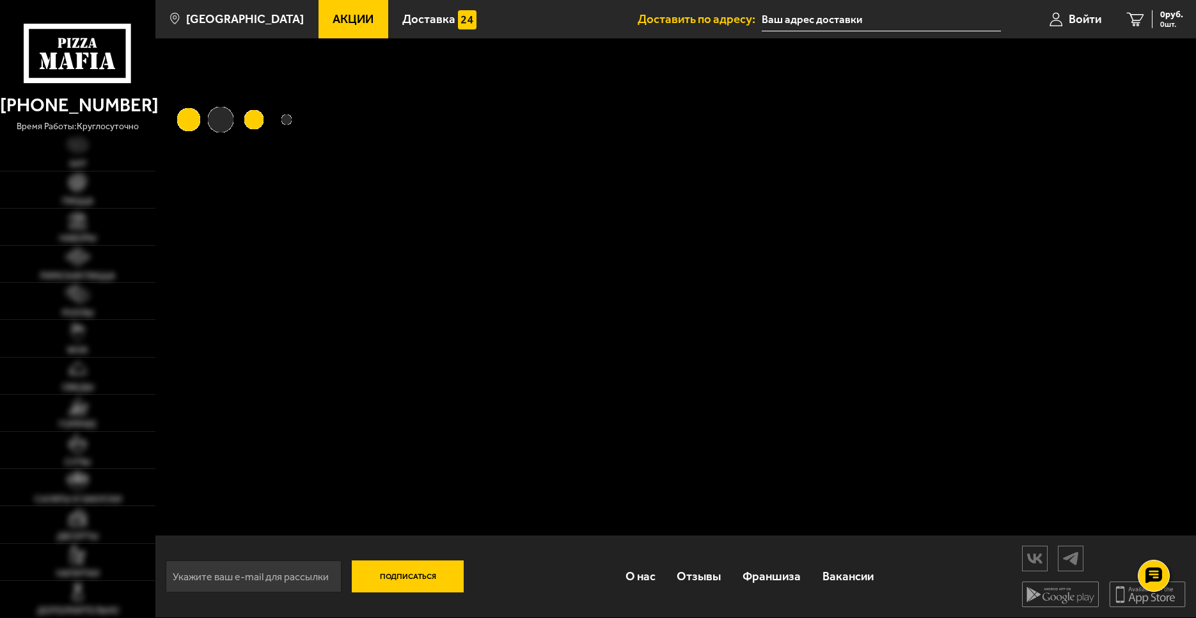
type input "[STREET_ADDRESS]"
